Goal: Information Seeking & Learning: Learn about a topic

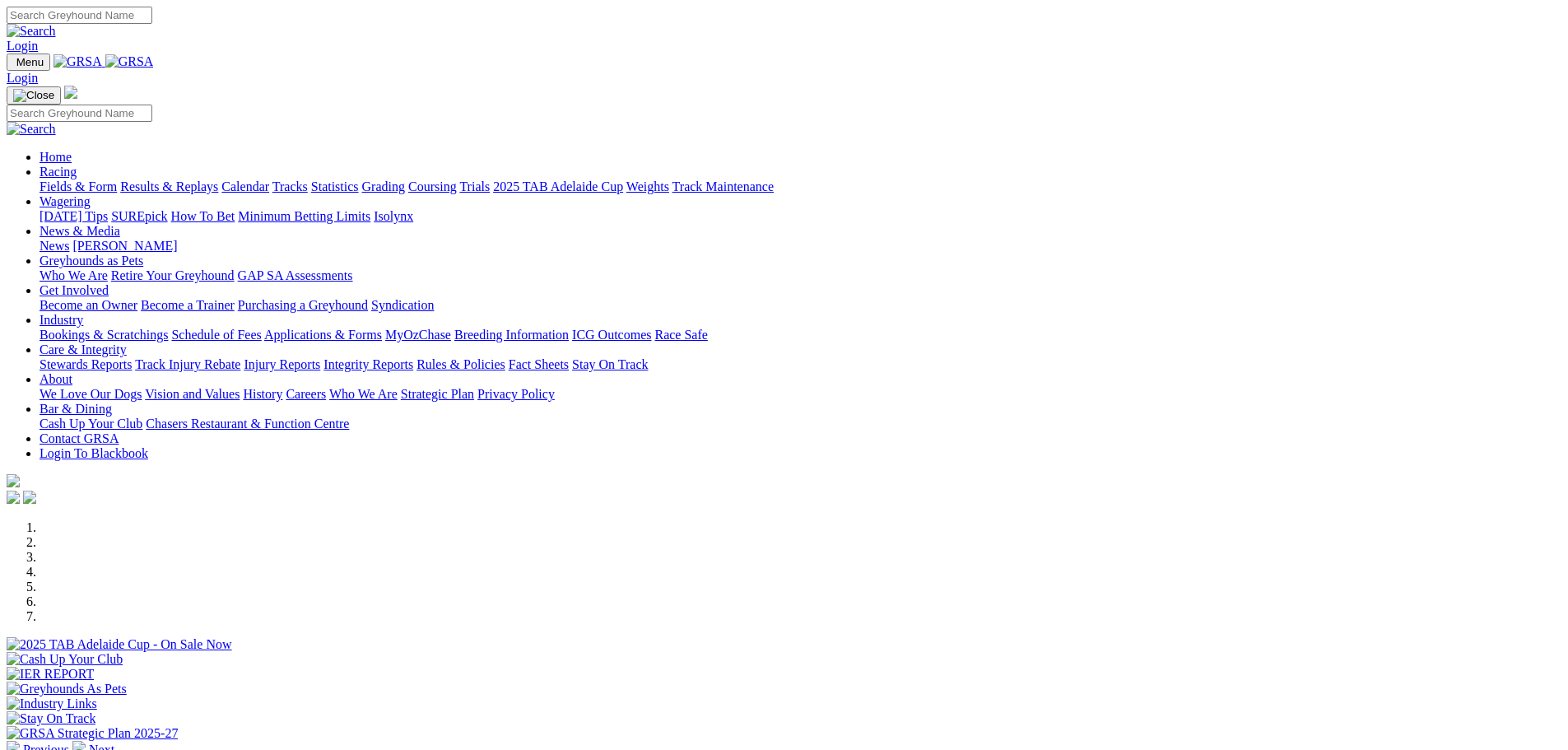
click at [168, 328] on link "Bookings & Scratchings" at bounding box center [103, 334] width 128 height 14
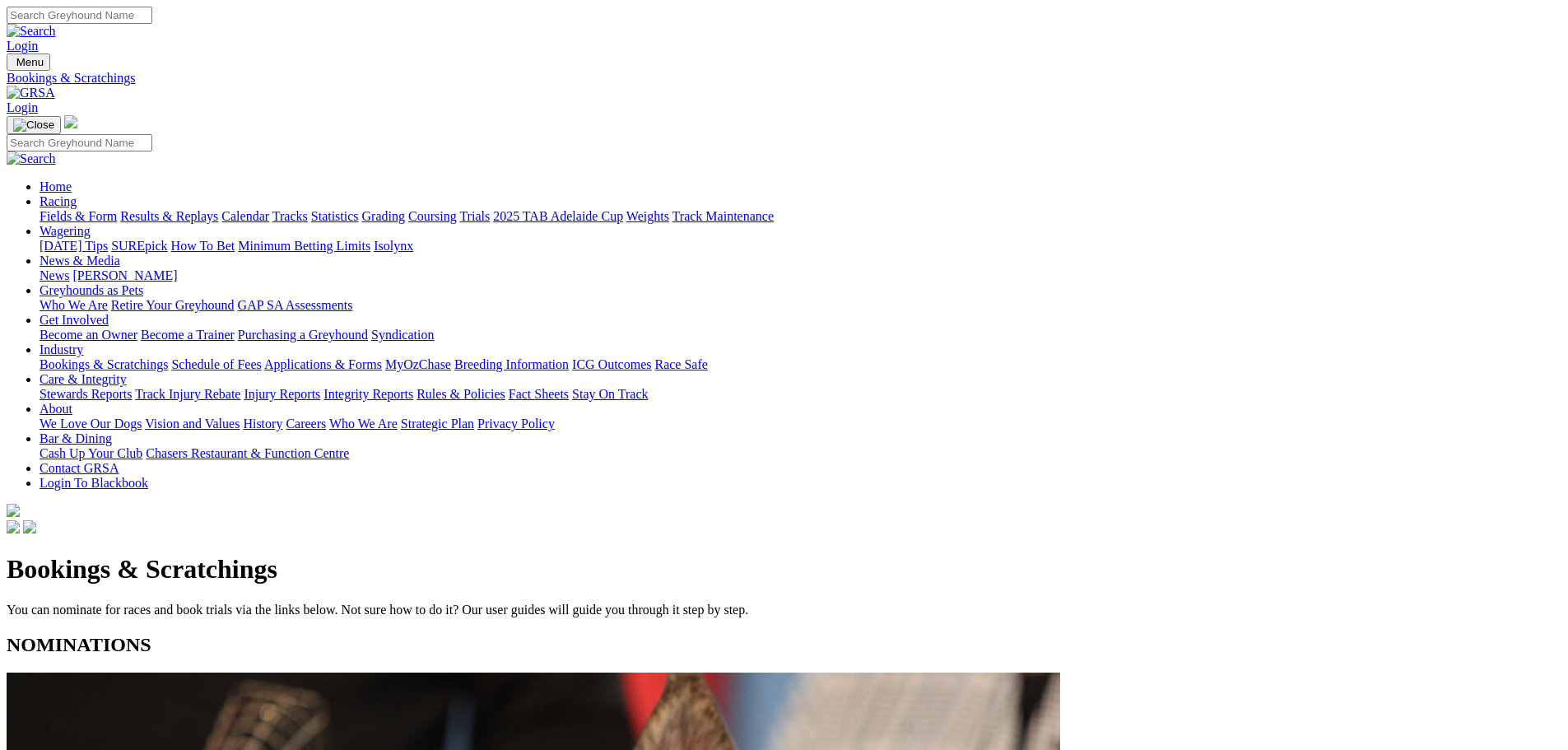
click at [270, 209] on link "Calendar" at bounding box center [245, 216] width 47 height 14
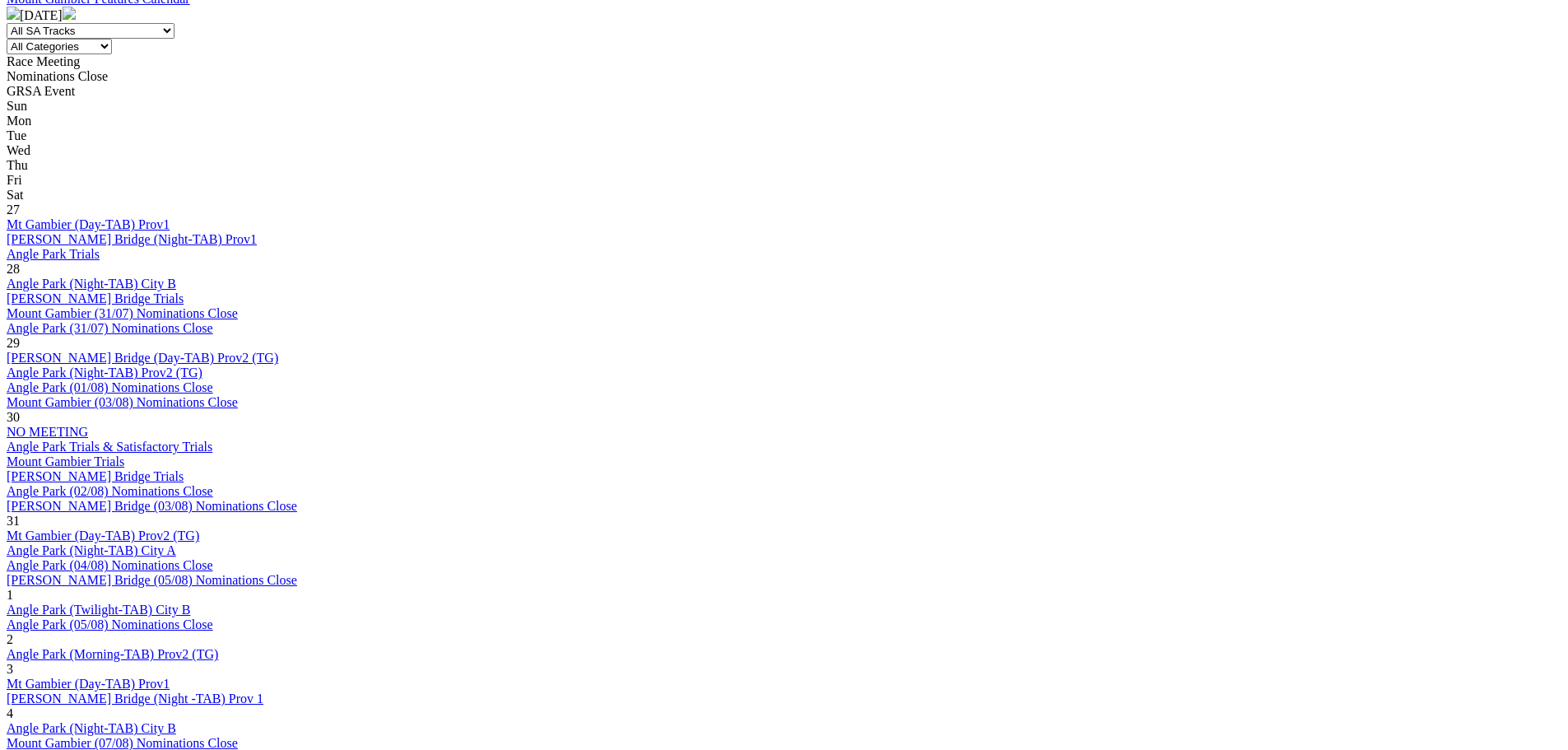
scroll to position [741, 0]
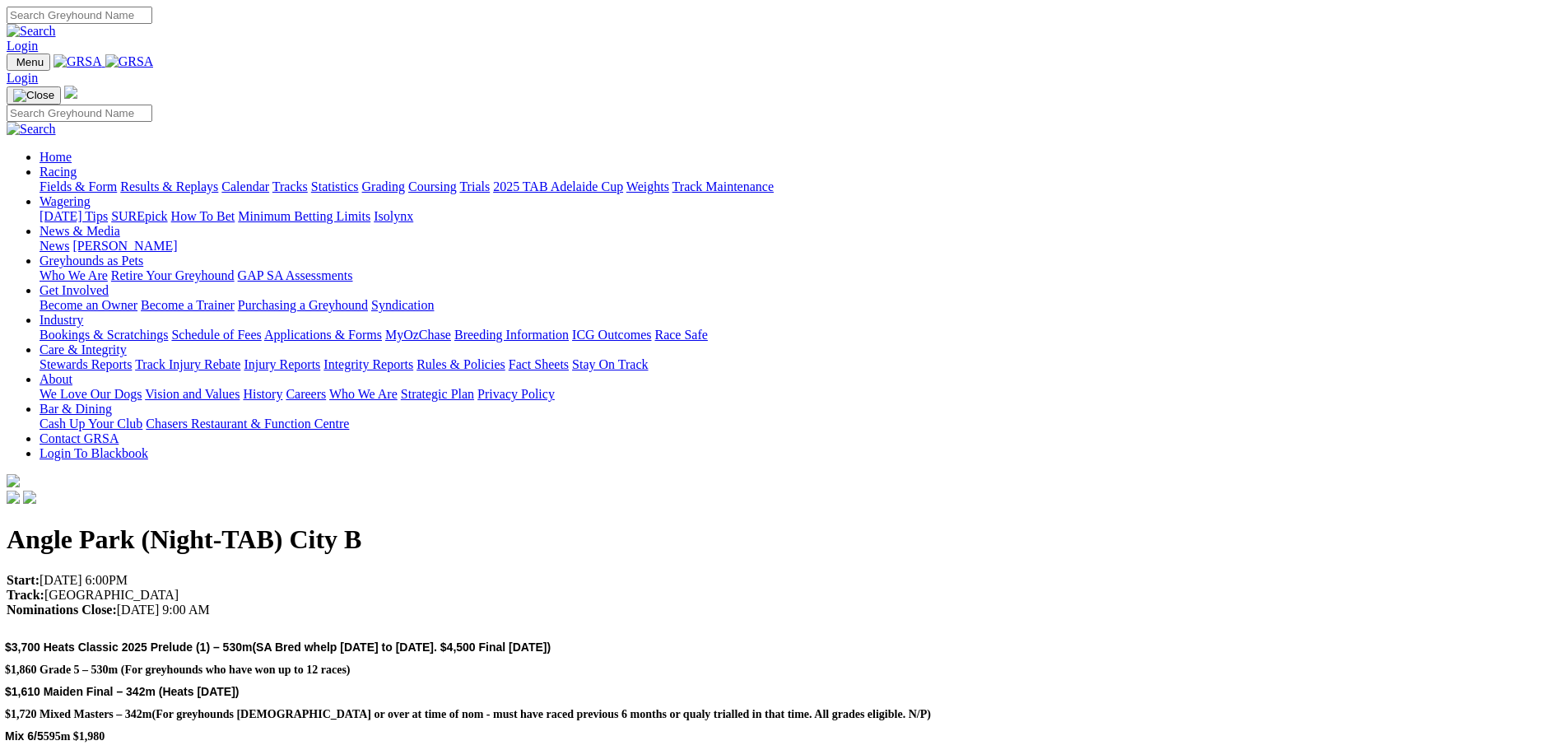
click at [117, 179] on link "Fields & Form" at bounding box center [77, 186] width 77 height 14
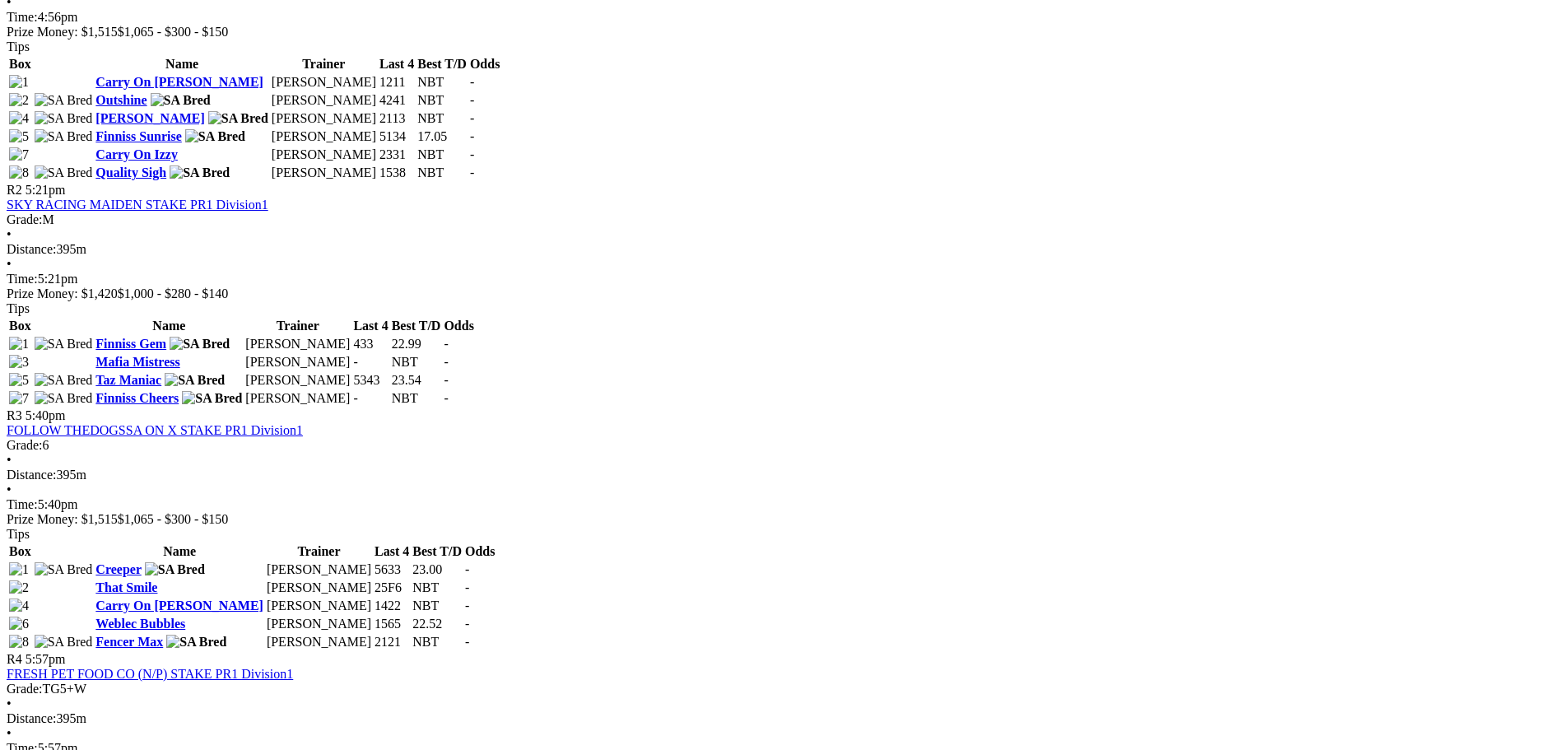
scroll to position [905, 0]
